Goal: Task Accomplishment & Management: Manage account settings

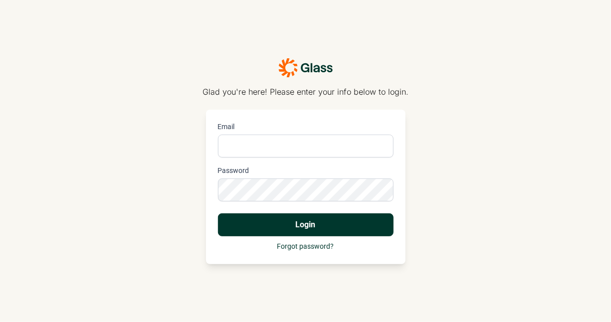
click at [119, 234] on div "Glad you're here! Please enter your info below to login. Email Password Login F…" at bounding box center [305, 161] width 611 height 322
click at [234, 151] on input "Email" at bounding box center [305, 146] width 175 height 23
click at [163, 166] on div "Glad you're here! Please enter your info below to login. Email Password Login F…" at bounding box center [305, 161] width 611 height 322
drag, startPoint x: 232, startPoint y: 149, endPoint x: 237, endPoint y: 150, distance: 5.6
click at [232, 149] on input "Email" at bounding box center [305, 146] width 175 height 23
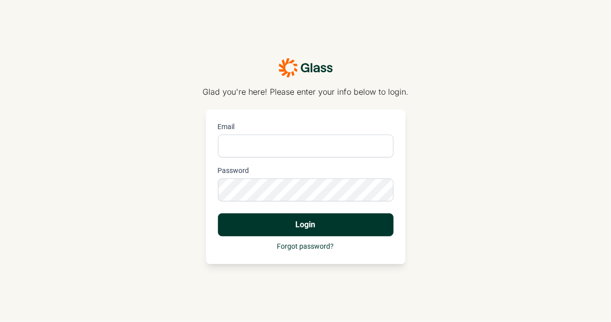
type input "[PERSON_NAME][DOMAIN_NAME][EMAIL_ADDRESS][PERSON_NAME][DOMAIN_NAME]"
click at [314, 246] on link "Forgot password?" at bounding box center [305, 246] width 57 height 8
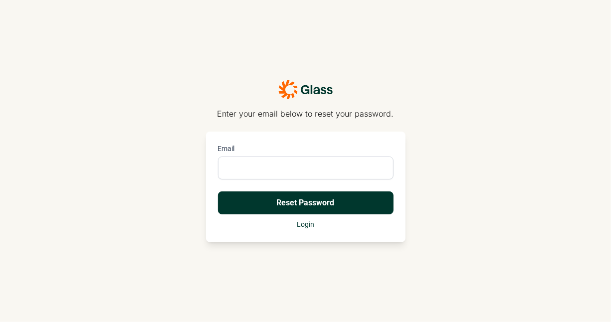
click at [268, 170] on input "Email" at bounding box center [305, 167] width 175 height 23
type input "[PERSON_NAME][DOMAIN_NAME][EMAIL_ADDRESS][PERSON_NAME][DOMAIN_NAME]"
click at [285, 199] on button "Reset Password" at bounding box center [305, 202] width 175 height 23
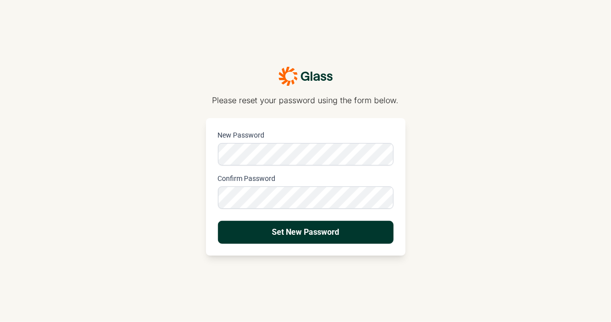
click at [218, 221] on button "Set New Password" at bounding box center [305, 232] width 175 height 23
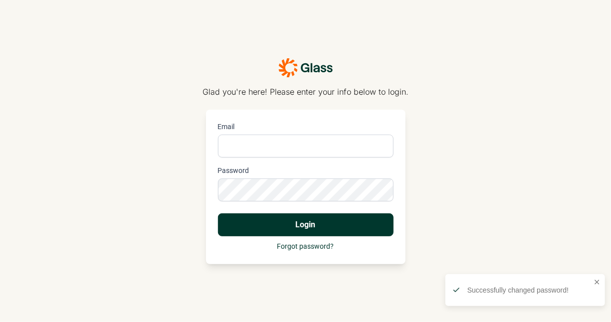
click at [307, 140] on input "Email" at bounding box center [305, 146] width 175 height 23
type input "[PERSON_NAME][DOMAIN_NAME][EMAIL_ADDRESS][PERSON_NAME][DOMAIN_NAME]"
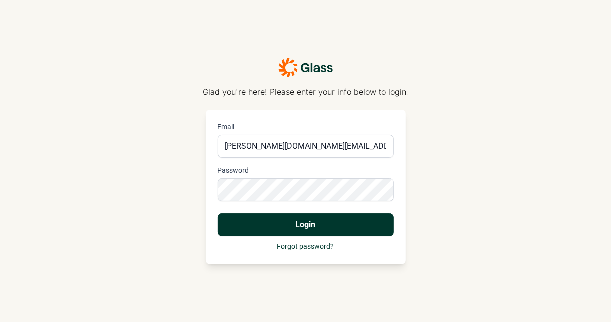
click at [218, 213] on button "Login" at bounding box center [305, 224] width 175 height 23
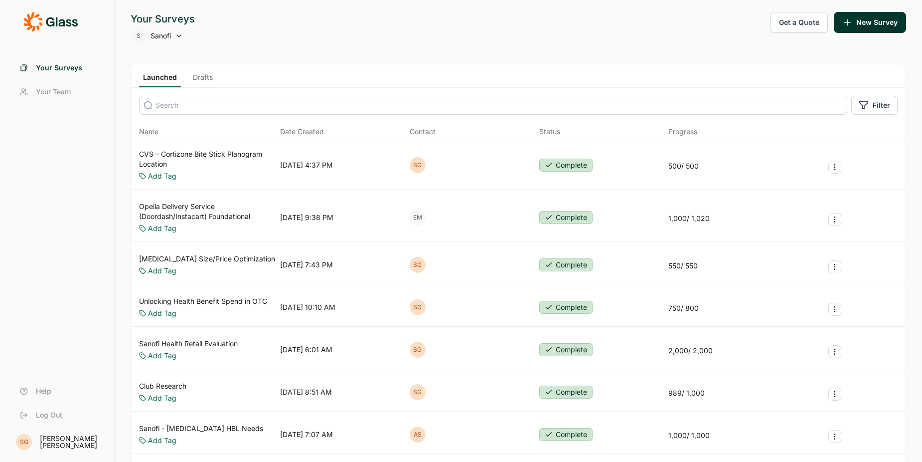
click at [610, 167] on button "Survey Actions" at bounding box center [834, 166] width 13 height 13
click at [47, 102] on link "Your Team" at bounding box center [57, 92] width 90 height 24
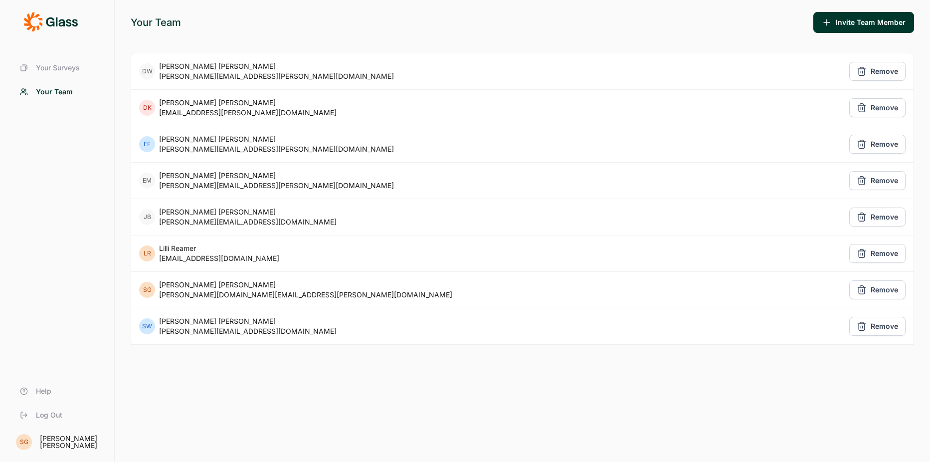
click at [610, 19] on button "Invite Team Member" at bounding box center [863, 22] width 101 height 21
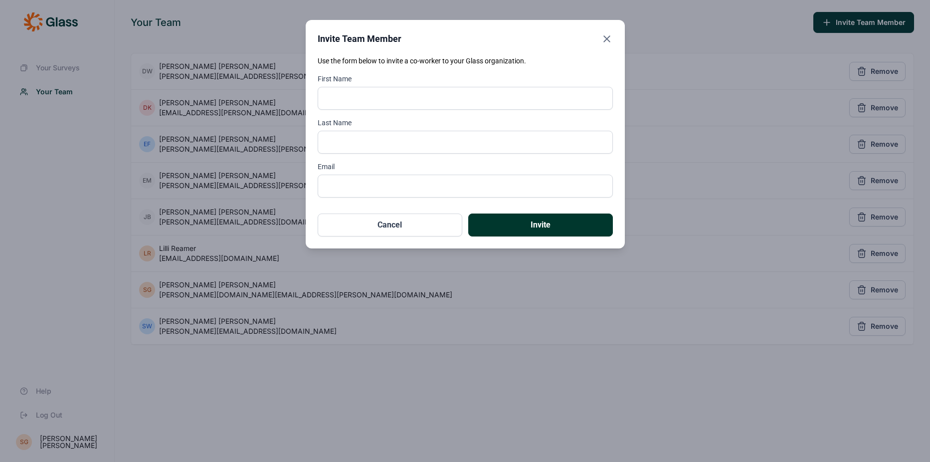
click at [378, 104] on input "First Name" at bounding box center [464, 98] width 295 height 23
type input "Gabi"
type input "[PERSON_NAME]"
paste input "[PERSON_NAME][EMAIL_ADDRESS][PERSON_NAME][DOMAIN_NAME]"
type input "[PERSON_NAME][EMAIL_ADDRESS][PERSON_NAME][DOMAIN_NAME]"
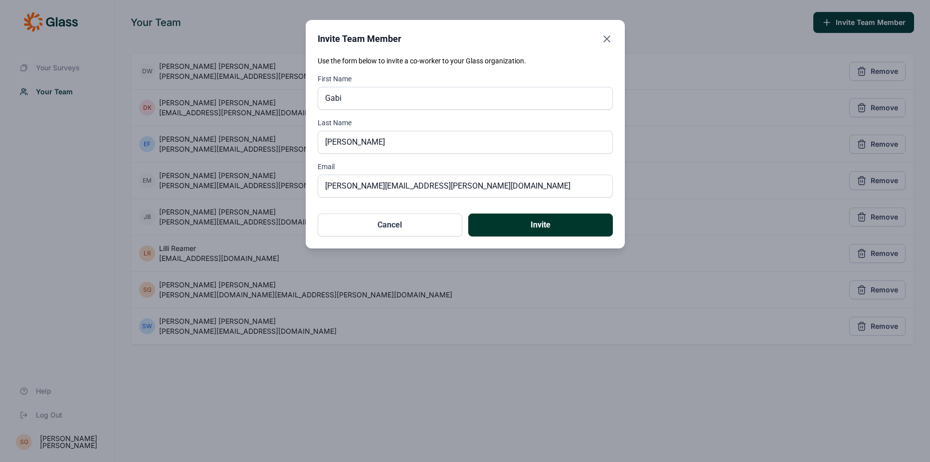
click at [524, 223] on button "Invite" at bounding box center [540, 224] width 145 height 23
